Goal: Information Seeking & Learning: Learn about a topic

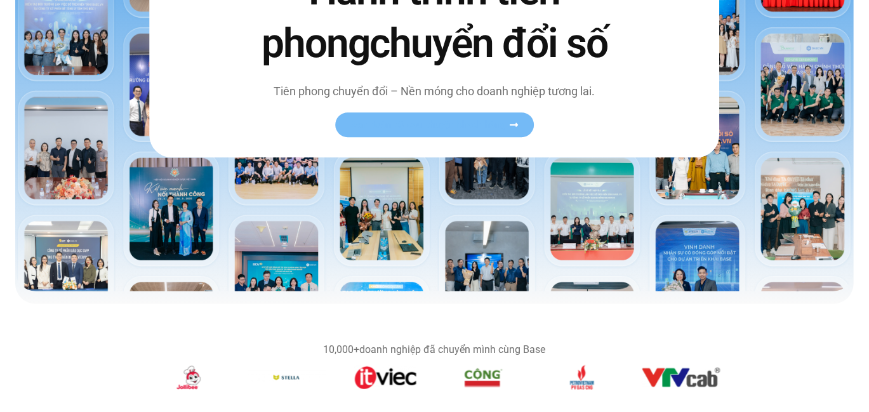
click at [434, 121] on span "Xem toàn bộ câu chuyện khách hàng" at bounding box center [428, 126] width 156 height 10
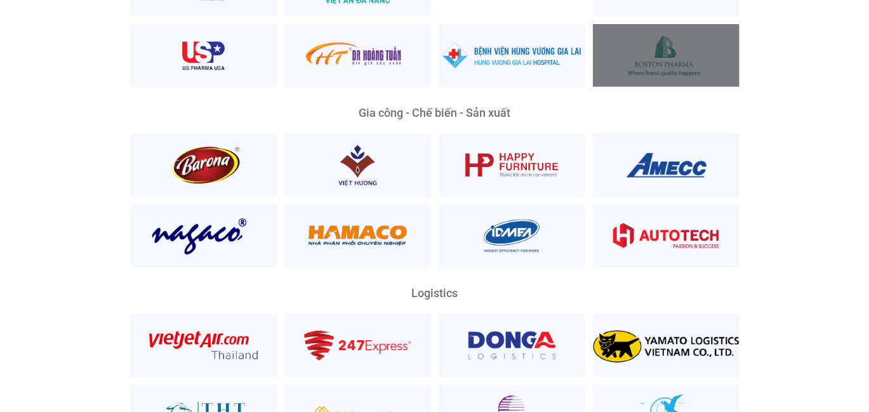
scroll to position [2110, 0]
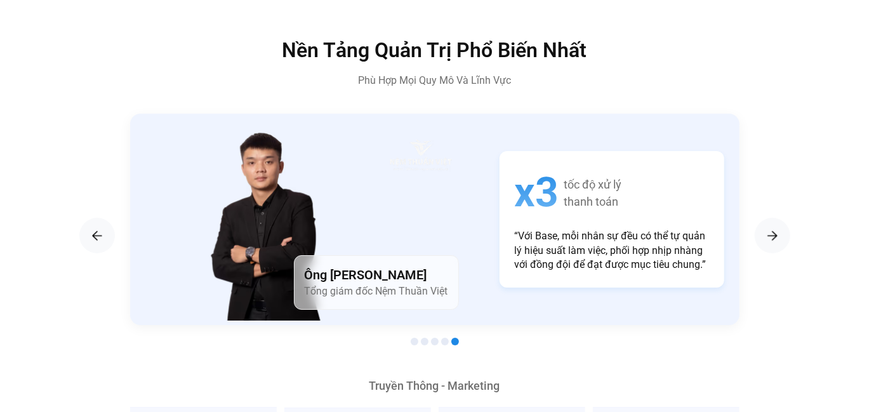
click at [750, 216] on section "Ông Lương Đăng Khoa Tổng giám đốc Boston Pharma 180% tốc độ xử lí quy trình “Tr…" at bounding box center [434, 232] width 711 height 236
click at [765, 228] on img "Next slide" at bounding box center [772, 235] width 15 height 15
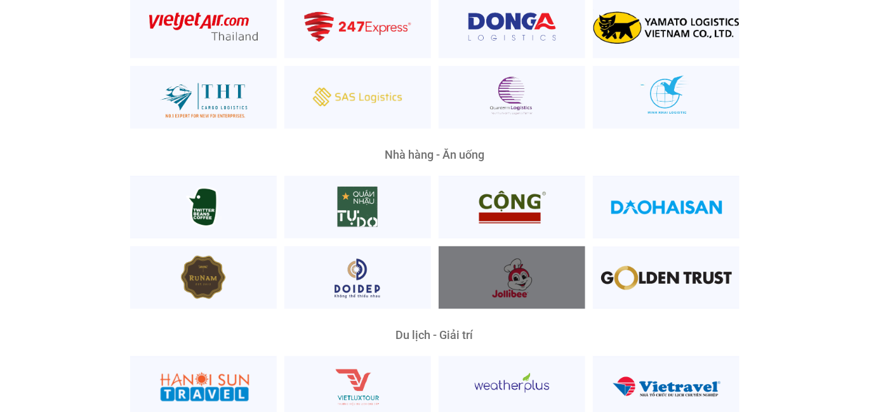
scroll to position [3253, 0]
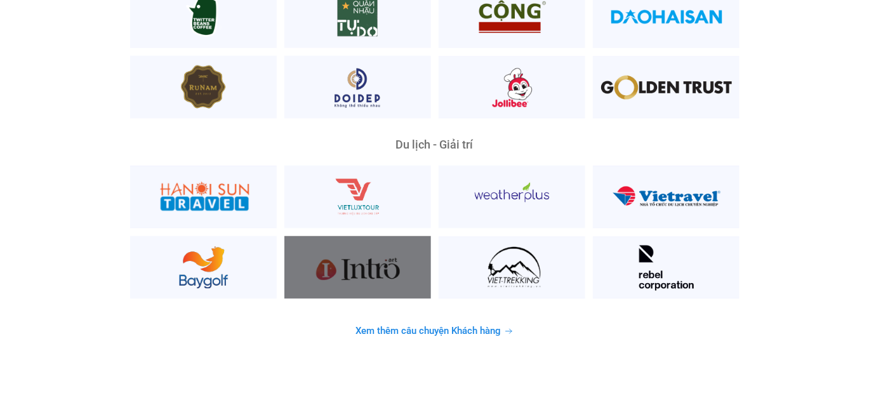
click at [373, 248] on div at bounding box center [357, 267] width 147 height 63
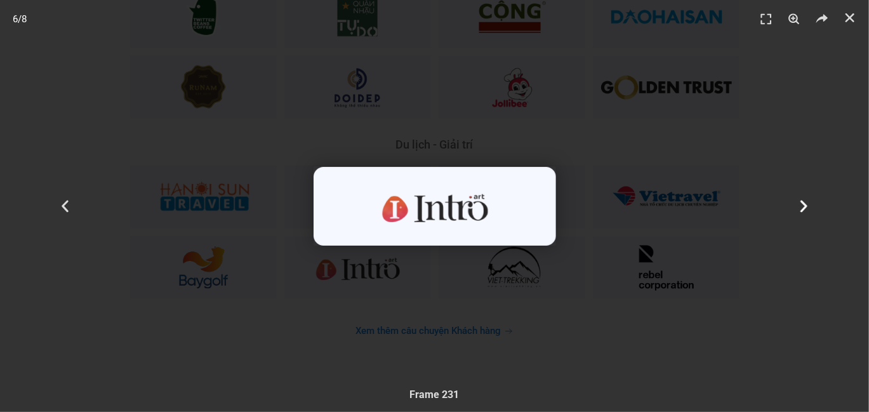
click at [807, 208] on icon "Next slide" at bounding box center [804, 206] width 16 height 16
click at [681, 225] on div "7 / 8" at bounding box center [434, 205] width 780 height 323
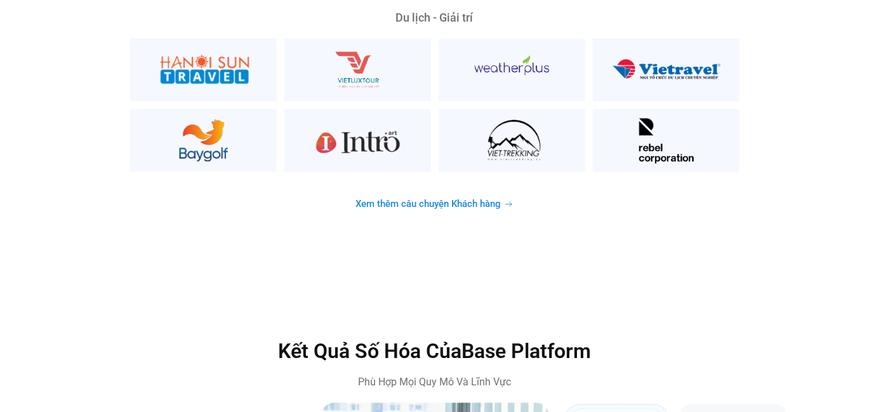
click at [455, 192] on link "Xem thêm câu chuyện Khách hàng" at bounding box center [434, 204] width 189 height 25
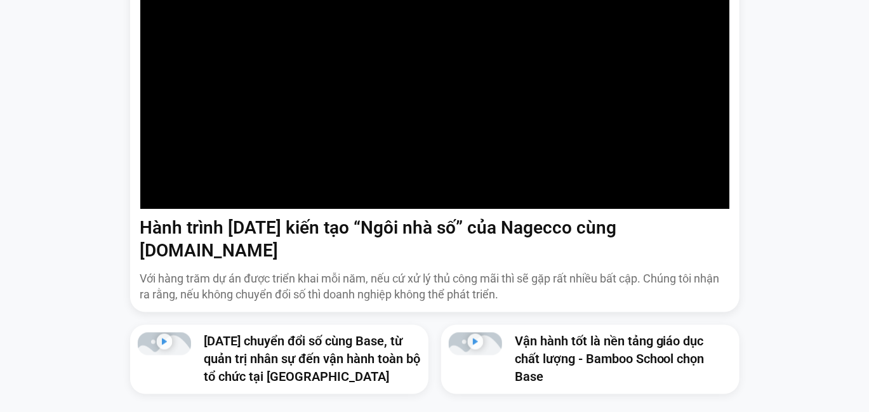
scroll to position [1016, 0]
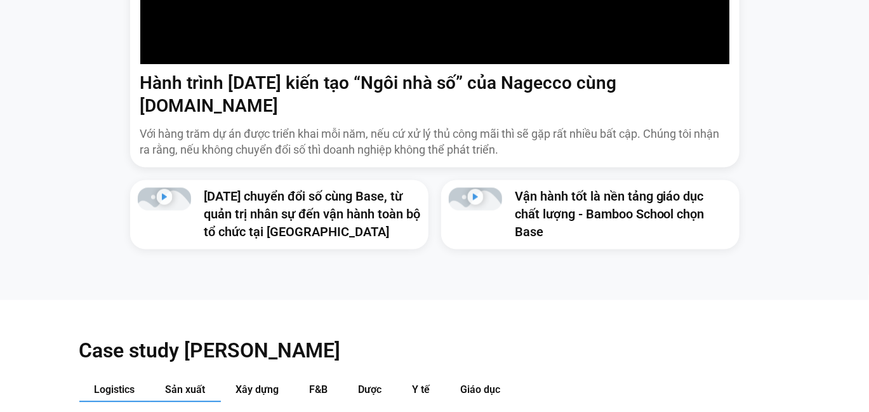
click at [195, 384] on span "Sản xuất" at bounding box center [186, 390] width 40 height 12
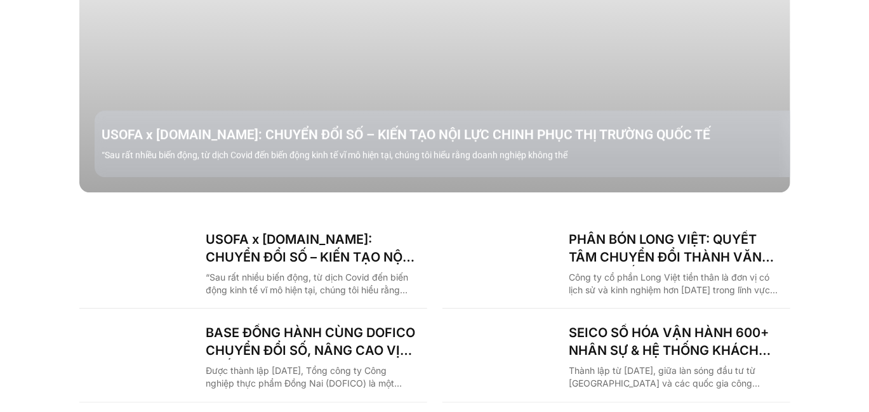
scroll to position [1714, 0]
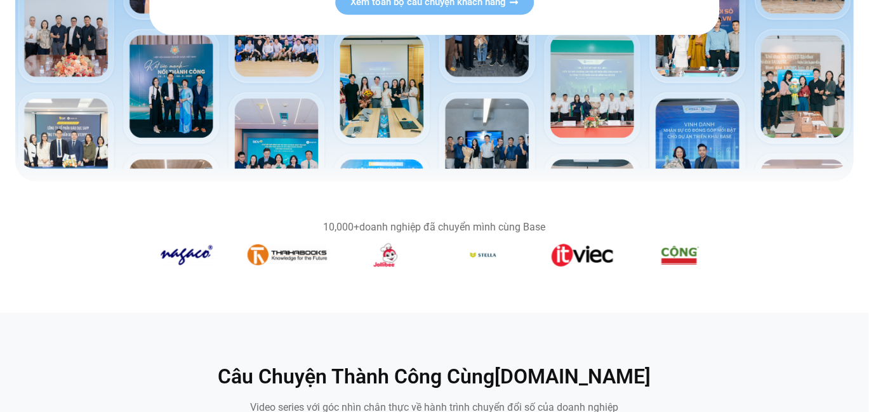
scroll to position [190, 0]
